Goal: Task Accomplishment & Management: Manage account settings

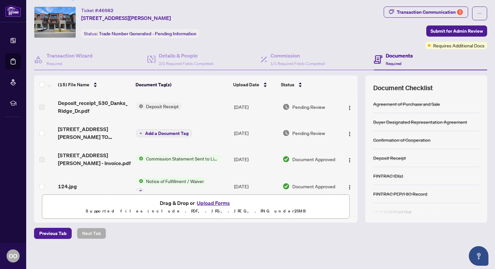
click at [157, 104] on span "Deposit Receipt" at bounding box center [162, 106] width 38 height 7
click at [104, 88] on div "(15) File Name" at bounding box center [94, 84] width 73 height 7
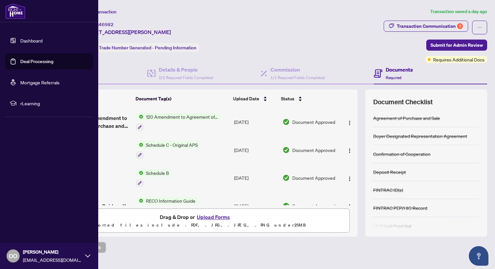
click at [28, 40] on link "Dashboard" at bounding box center [31, 41] width 22 height 6
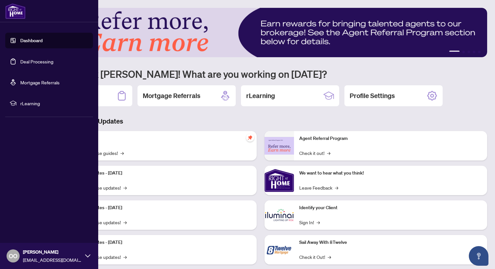
click at [20, 62] on link "Deal Processing" at bounding box center [36, 62] width 33 height 6
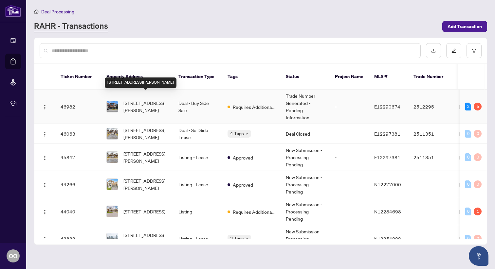
click at [155, 103] on span "[STREET_ADDRESS][PERSON_NAME]" at bounding box center [145, 107] width 45 height 14
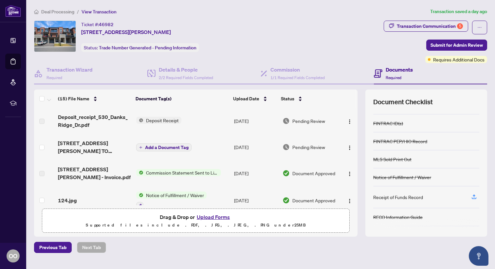
scroll to position [88, 0]
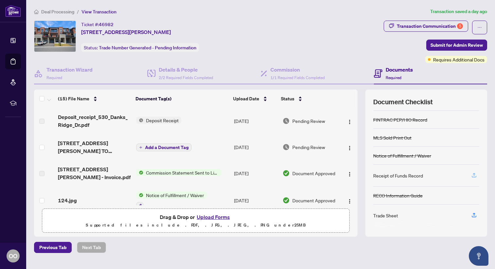
click at [473, 175] on icon "button" at bounding box center [474, 176] width 6 height 6
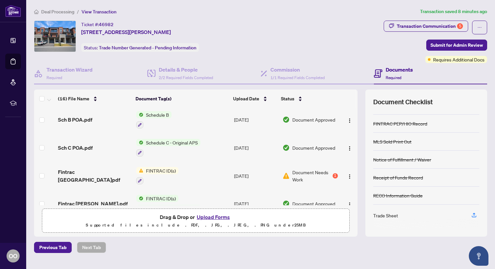
scroll to position [225, 0]
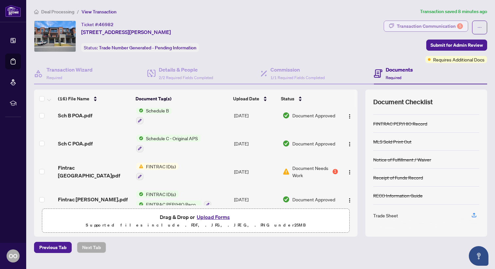
click at [456, 24] on div "Transaction Communication 5" at bounding box center [430, 26] width 66 height 10
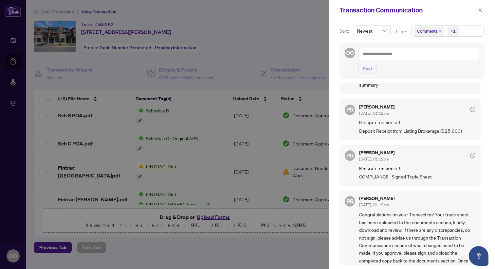
scroll to position [159, 0]
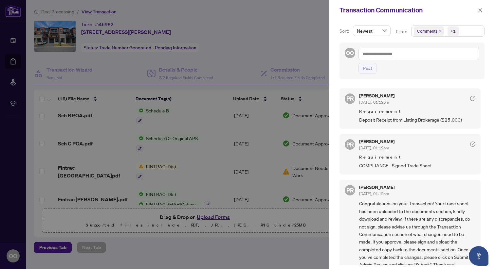
click at [393, 162] on span "COMPLIANCE - Signed Trade Sheet" at bounding box center [417, 166] width 116 height 8
click at [281, 156] on div at bounding box center [247, 134] width 495 height 269
click at [175, 162] on div at bounding box center [247, 134] width 495 height 269
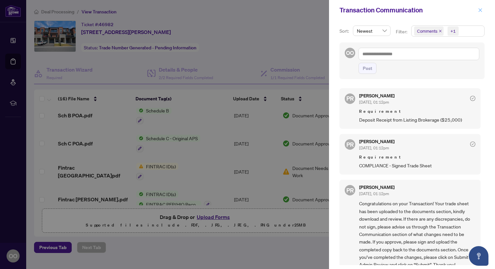
click at [481, 11] on icon "close" at bounding box center [480, 10] width 5 height 5
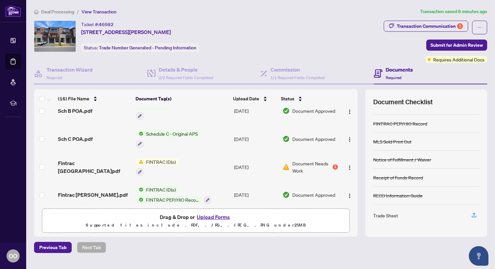
scroll to position [235, 0]
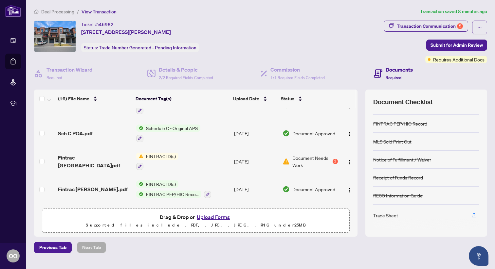
click at [150, 155] on span "FINTRAC ID(s)" at bounding box center [160, 156] width 35 height 7
click at [152, 186] on span "FINTRAC ID(s)" at bounding box center [145, 185] width 35 height 7
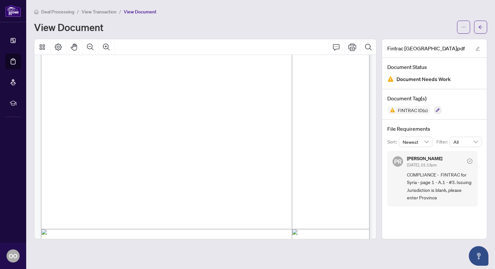
scroll to position [84, 0]
click at [109, 177] on span "3. Issuing Jurisdiction:" at bounding box center [82, 179] width 51 height 5
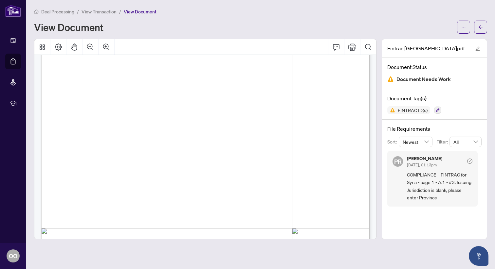
click at [109, 177] on span "3. Issuing Jurisdiction:" at bounding box center [82, 179] width 51 height 5
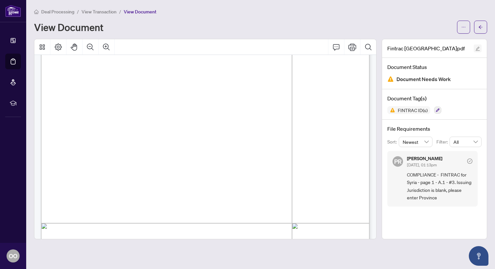
click at [477, 49] on icon "edit" at bounding box center [477, 48] width 5 height 5
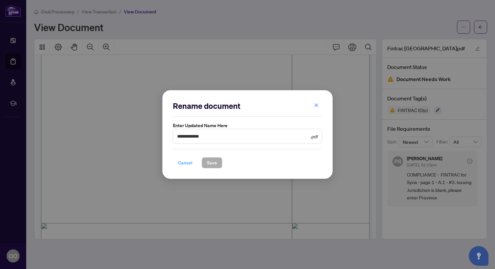
click at [182, 163] on span "Cancel" at bounding box center [185, 163] width 14 height 10
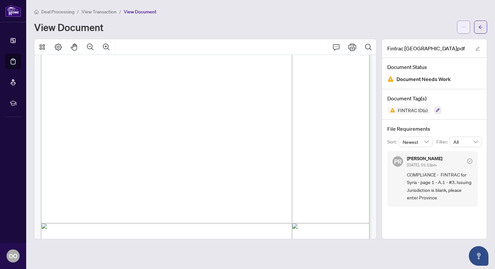
click at [464, 27] on icon "ellipsis" at bounding box center [463, 27] width 5 height 5
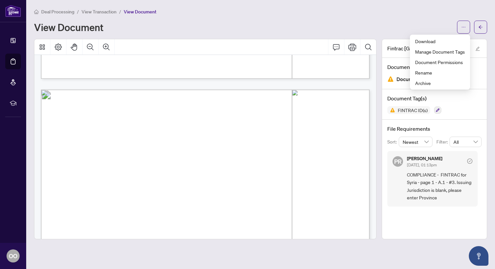
scroll to position [1292, 0]
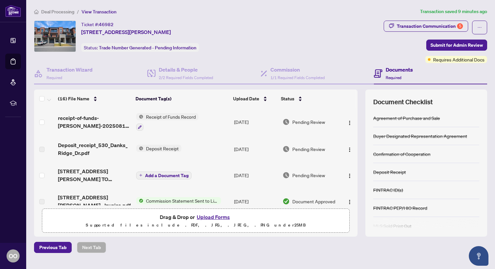
click at [198, 219] on button "Upload Forms" at bounding box center [213, 217] width 37 height 9
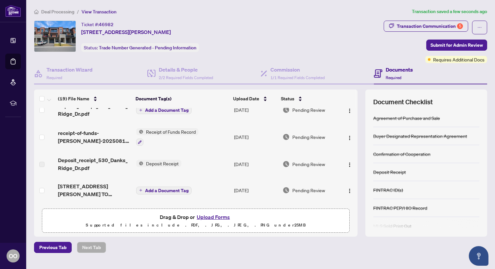
scroll to position [54, 0]
click at [348, 163] on img "button" at bounding box center [349, 164] width 5 height 5
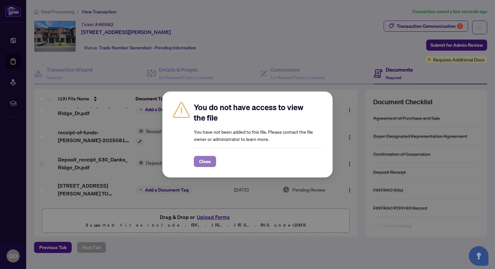
click at [208, 162] on span "Close" at bounding box center [205, 162] width 12 height 10
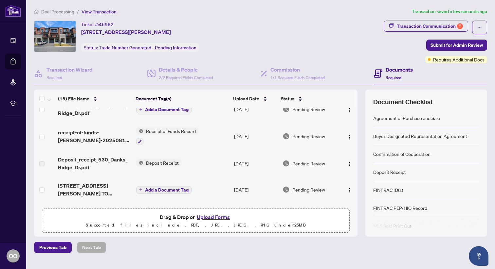
click at [164, 160] on span "Deposit Receipt" at bounding box center [162, 162] width 38 height 7
click at [149, 183] on span "Deposit Receipt" at bounding box center [148, 183] width 38 height 7
click at [214, 181] on td "Add a Document Tag" at bounding box center [183, 190] width 98 height 26
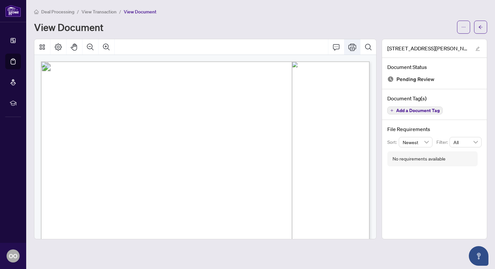
click at [352, 47] on icon "Print" at bounding box center [352, 47] width 8 height 8
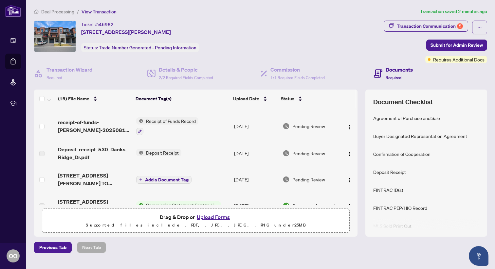
scroll to position [66, 0]
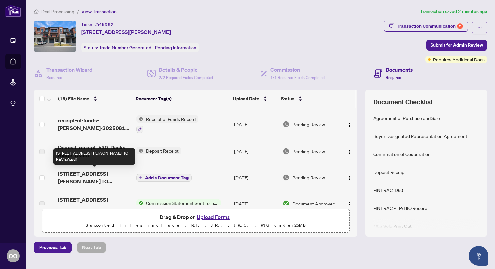
click at [100, 172] on span "[STREET_ADDRESS][PERSON_NAME] TO REVIEW.pdf" at bounding box center [94, 178] width 73 height 16
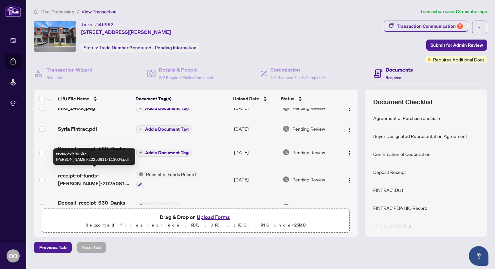
scroll to position [6, 0]
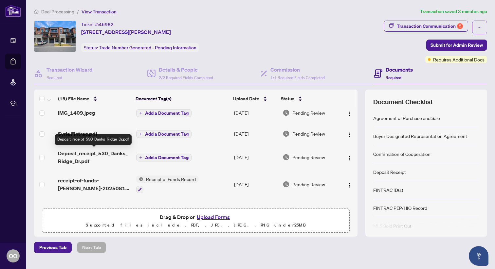
click at [82, 153] on span "Deposit_receipt_530_Danks_Ridge_Dr.pdf" at bounding box center [94, 158] width 73 height 16
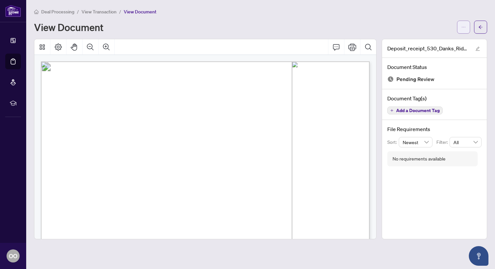
click at [464, 27] on icon "ellipsis" at bounding box center [463, 27] width 5 height 5
click at [457, 100] on h4 "Document Tag(s)" at bounding box center [434, 99] width 94 height 8
